Goal: Use online tool/utility: Utilize a website feature to perform a specific function

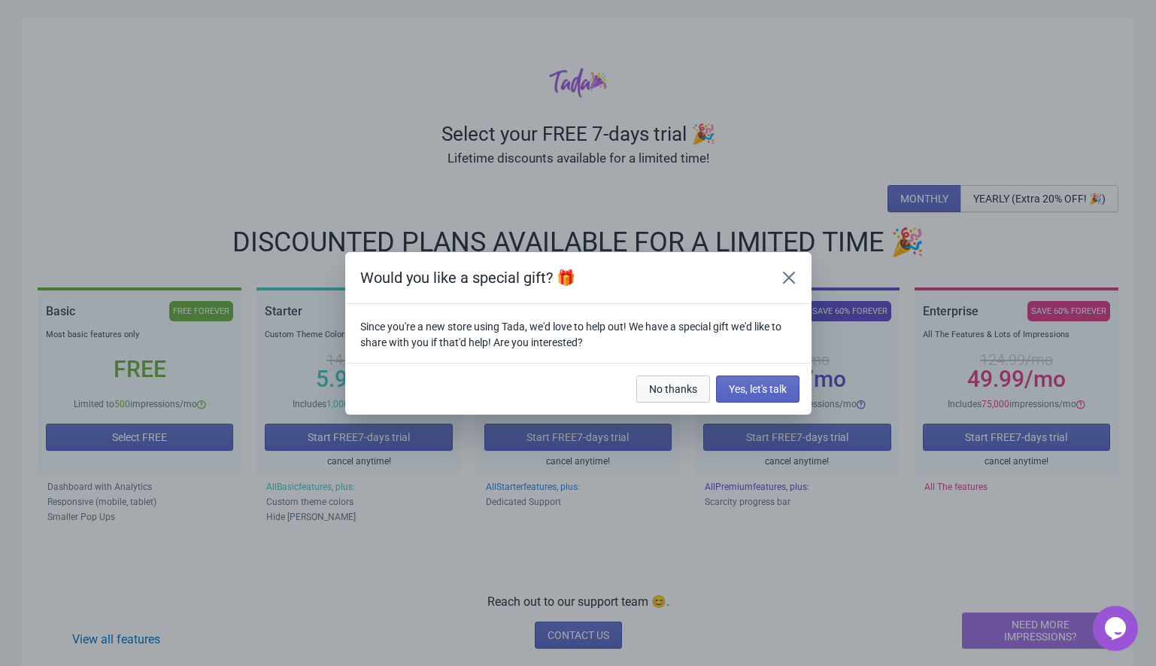
click at [673, 385] on span "No thanks" at bounding box center [673, 389] width 48 height 12
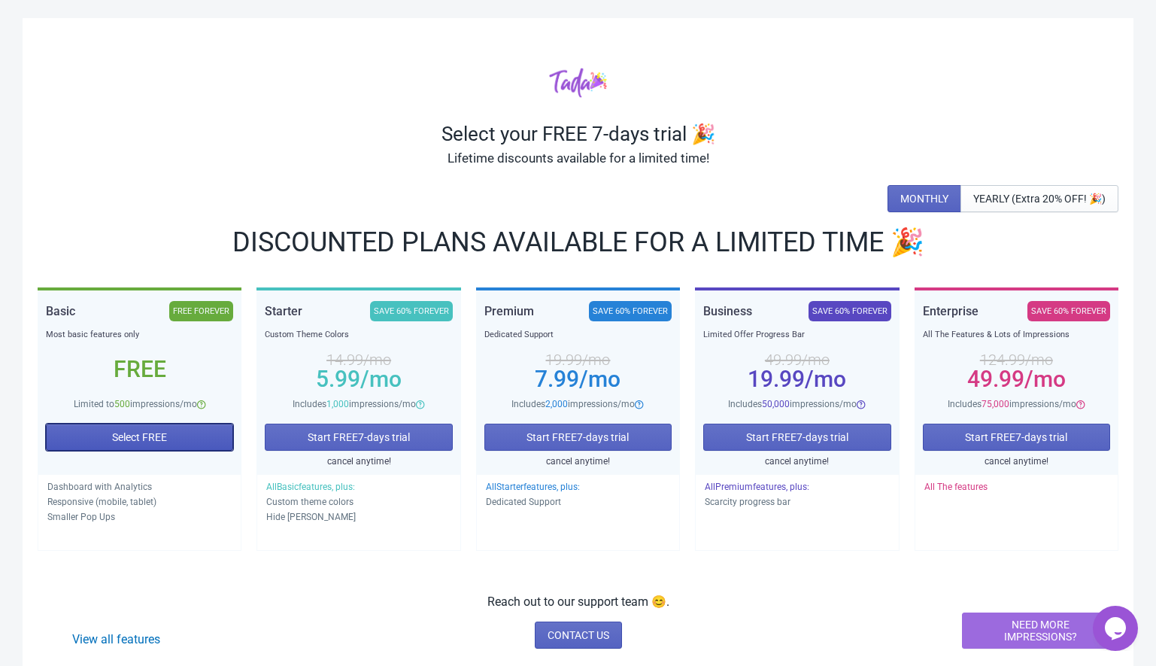
click at [117, 433] on span "Select FREE" at bounding box center [139, 437] width 55 height 12
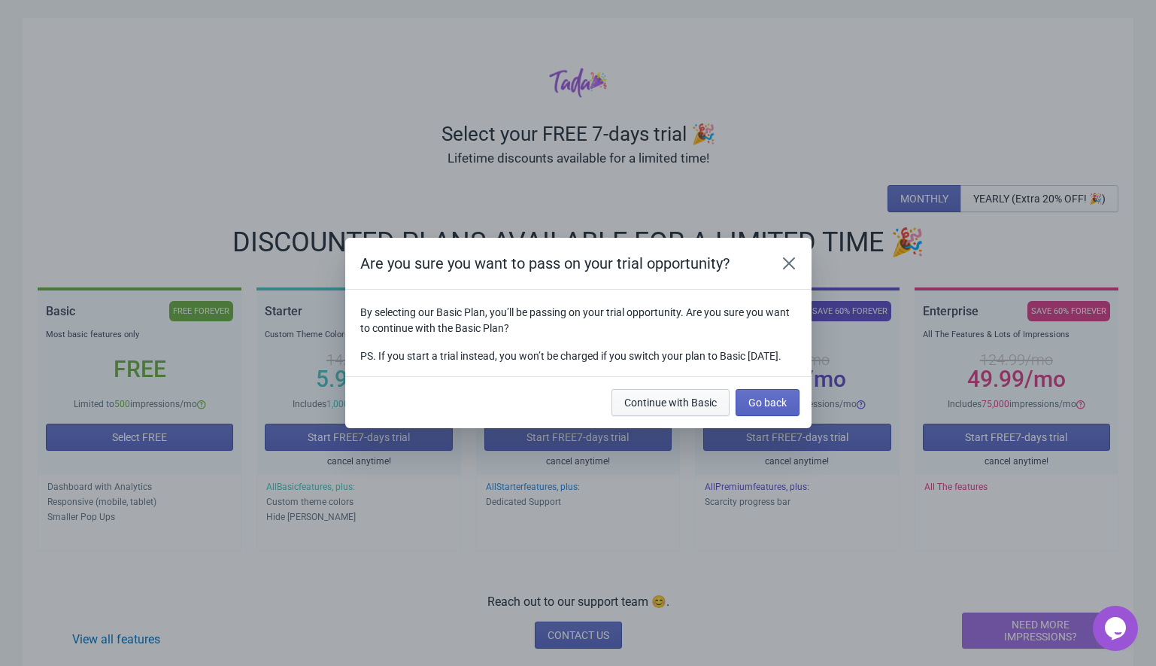
click at [651, 408] on span "Continue with Basic" at bounding box center [670, 402] width 93 height 12
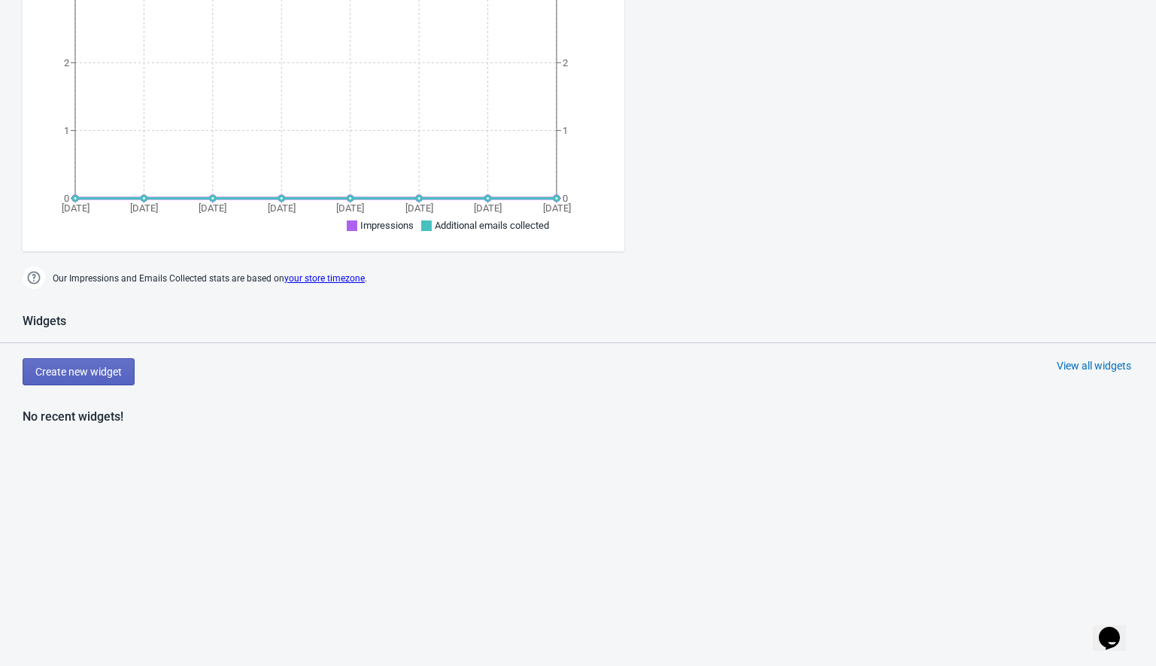
scroll to position [375, 0]
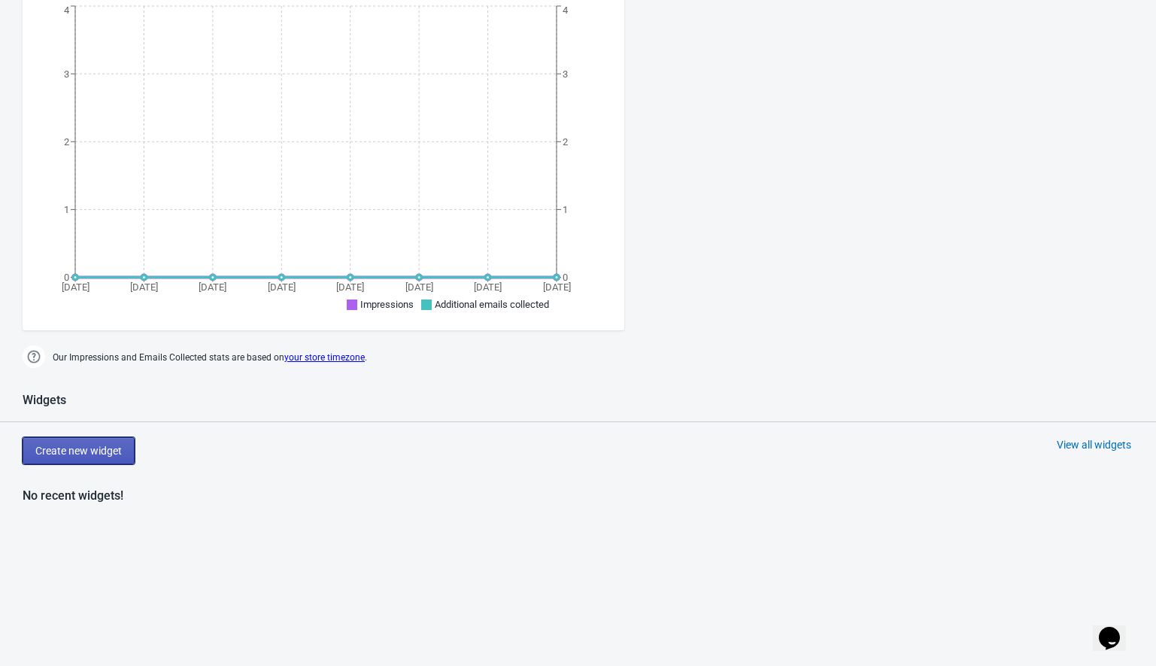
click at [74, 457] on button "Create new widget" at bounding box center [79, 450] width 112 height 27
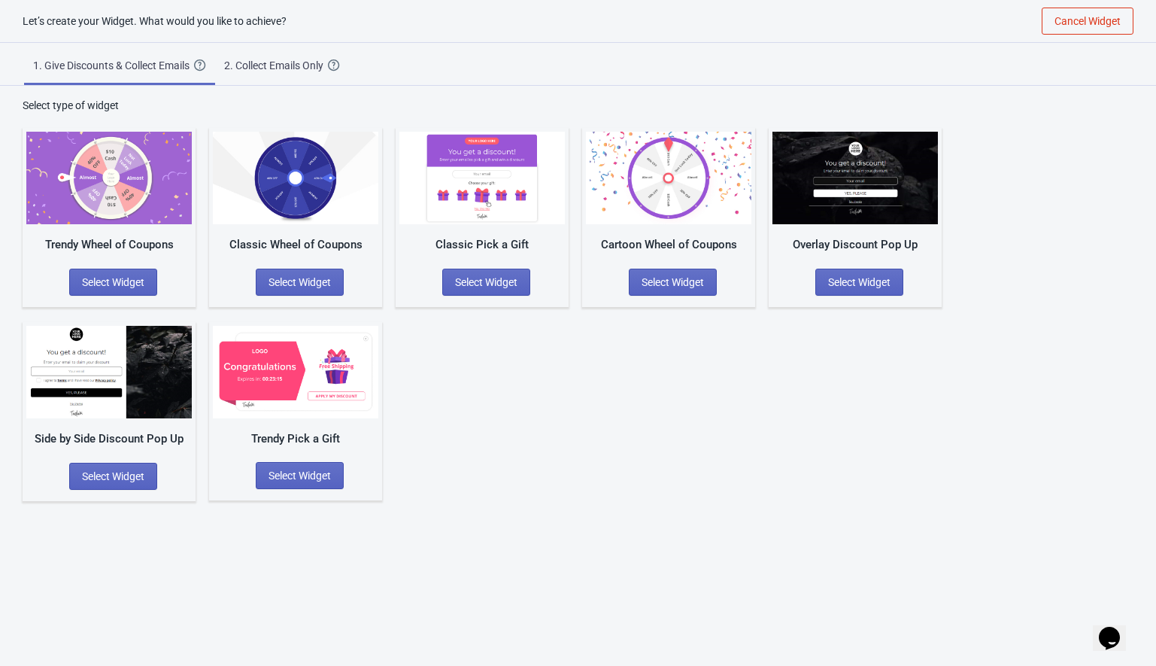
scroll to position [15, 0]
click at [309, 287] on span "Select Widget" at bounding box center [300, 282] width 62 height 12
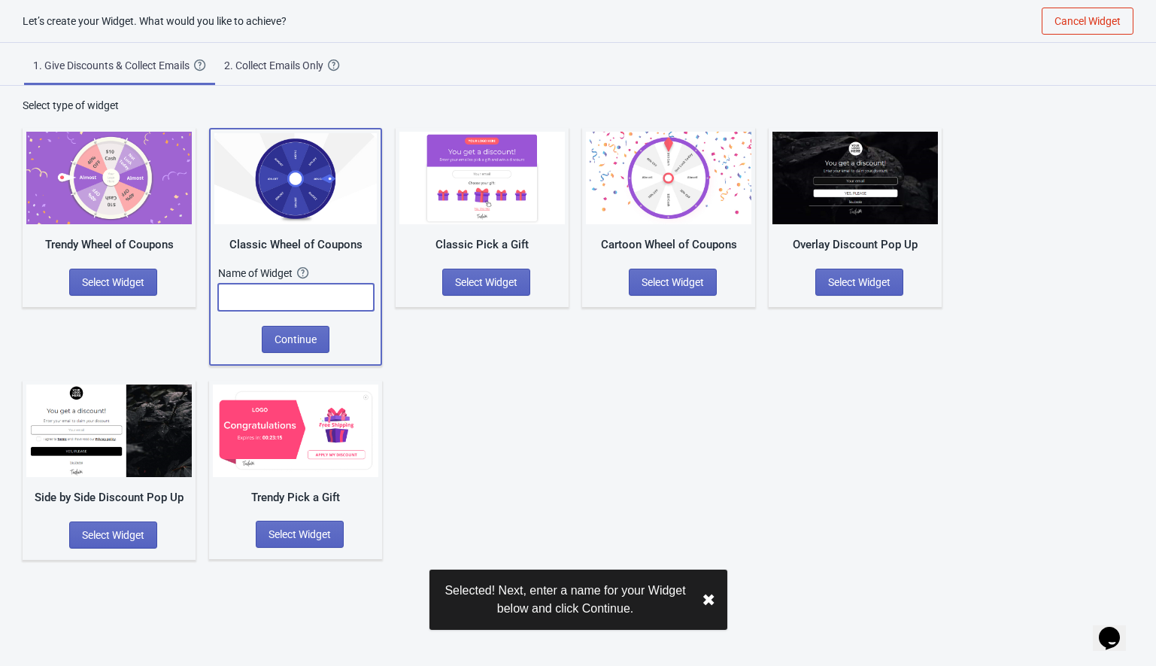
click at [290, 298] on input "text" at bounding box center [296, 297] width 156 height 27
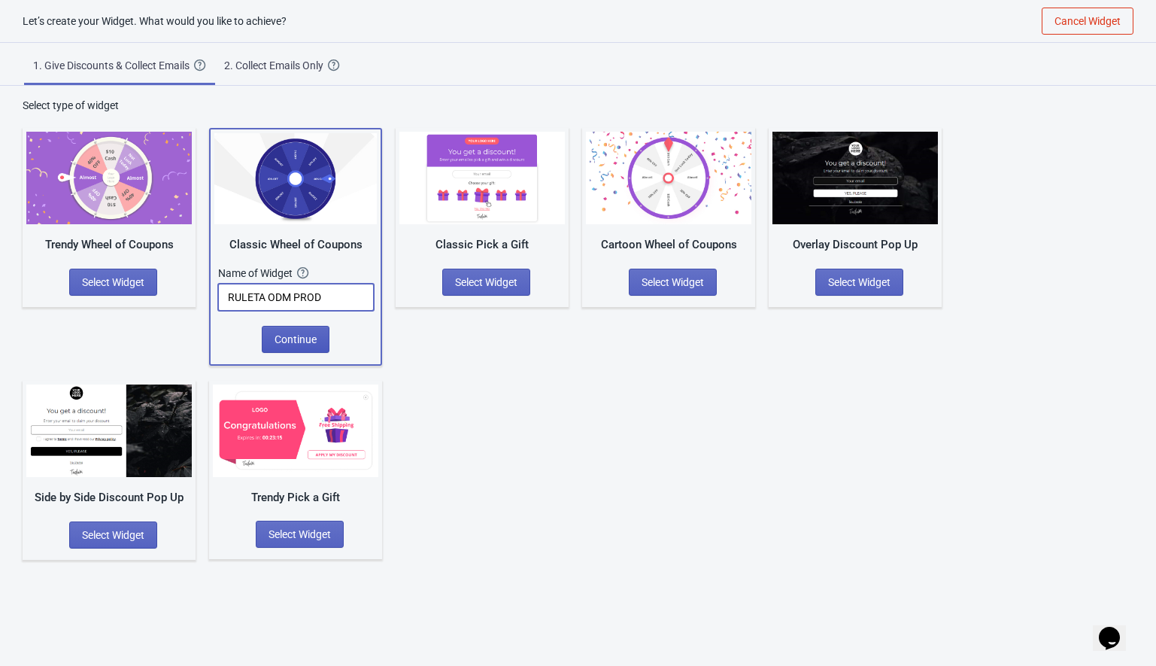
type input "RULETA ODM PROD"
click at [285, 337] on span "Continue" at bounding box center [296, 339] width 42 height 12
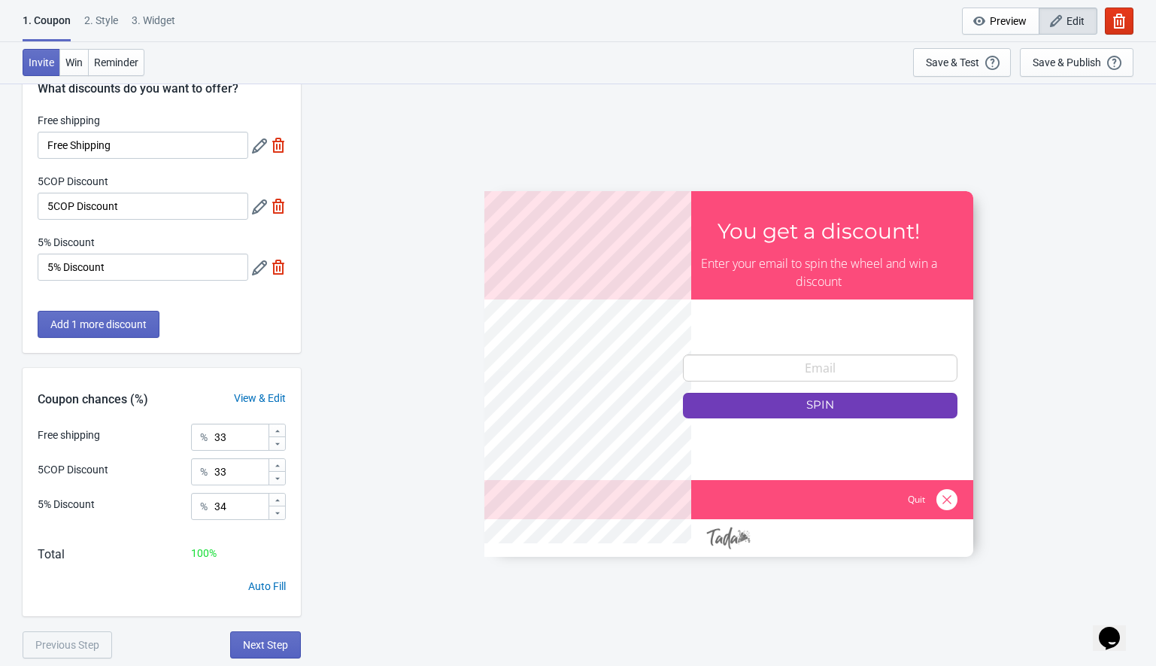
scroll to position [83, 0]
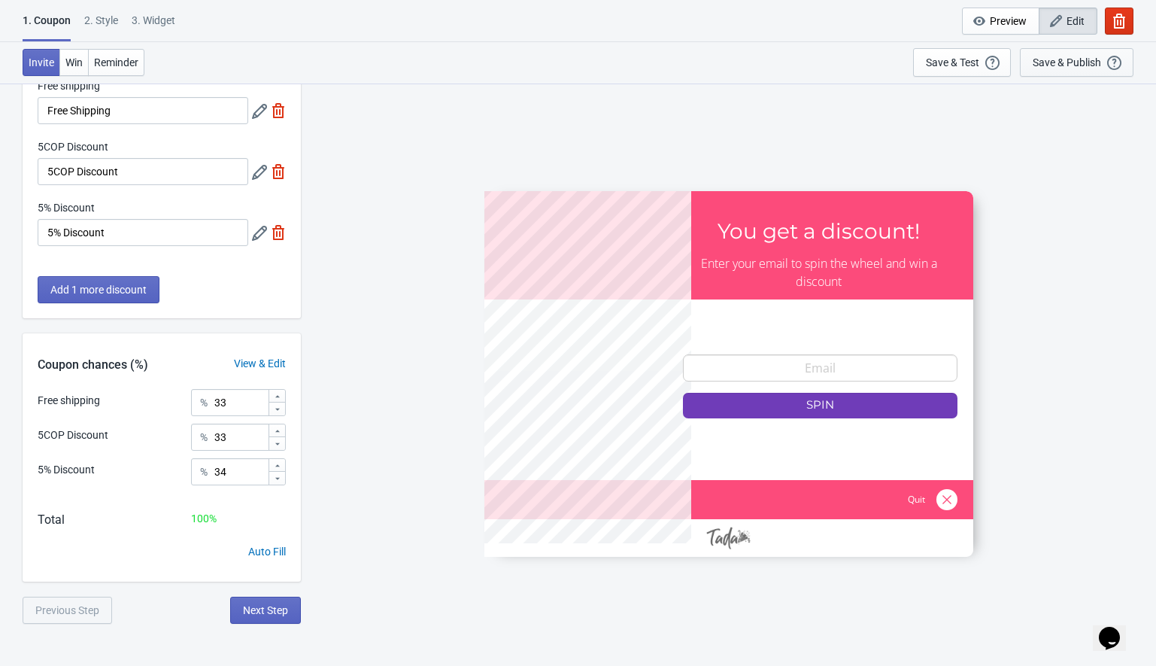
click at [1062, 65] on div "Save & Publish" at bounding box center [1067, 62] width 68 height 12
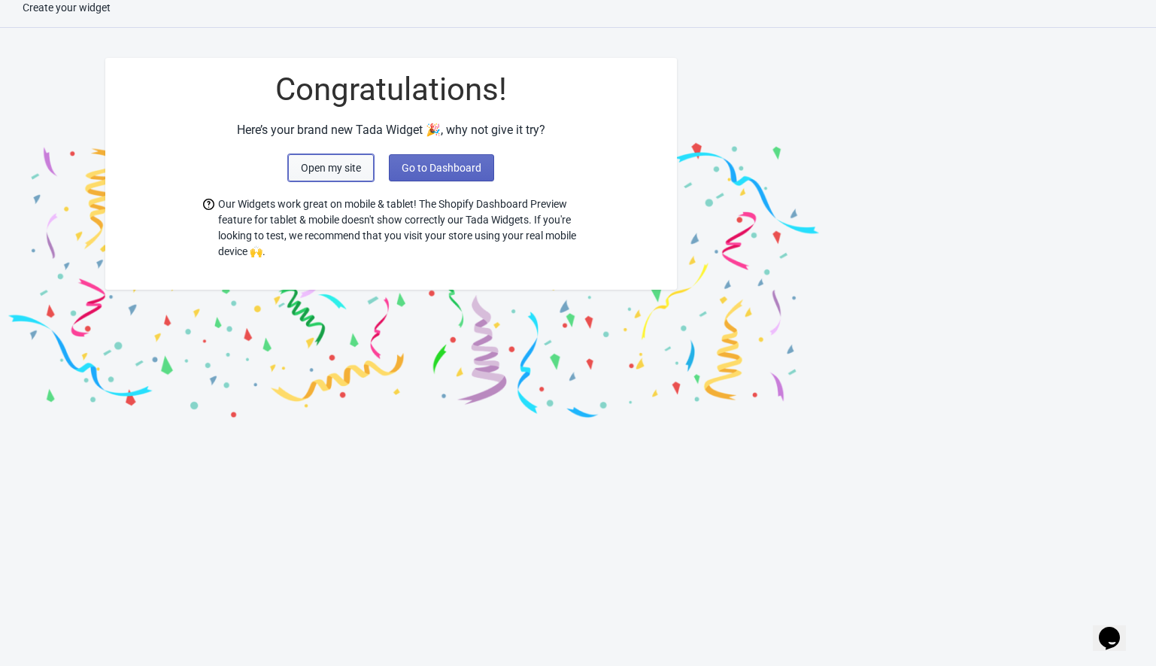
click at [324, 166] on span "Open my site" at bounding box center [331, 168] width 60 height 12
click at [429, 172] on span "Go to Dashboard" at bounding box center [442, 168] width 80 height 12
